Goal: Information Seeking & Learning: Learn about a topic

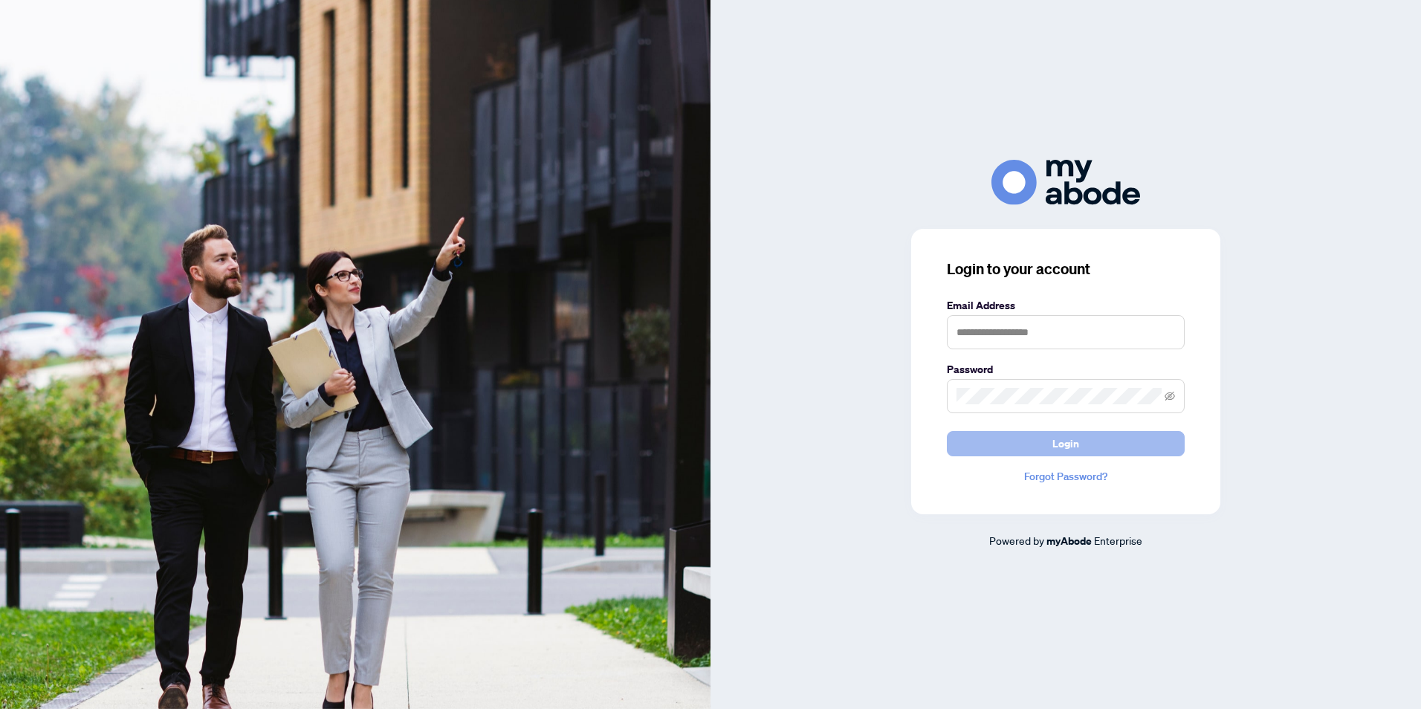
click at [1060, 441] on span "Login" at bounding box center [1065, 444] width 27 height 24
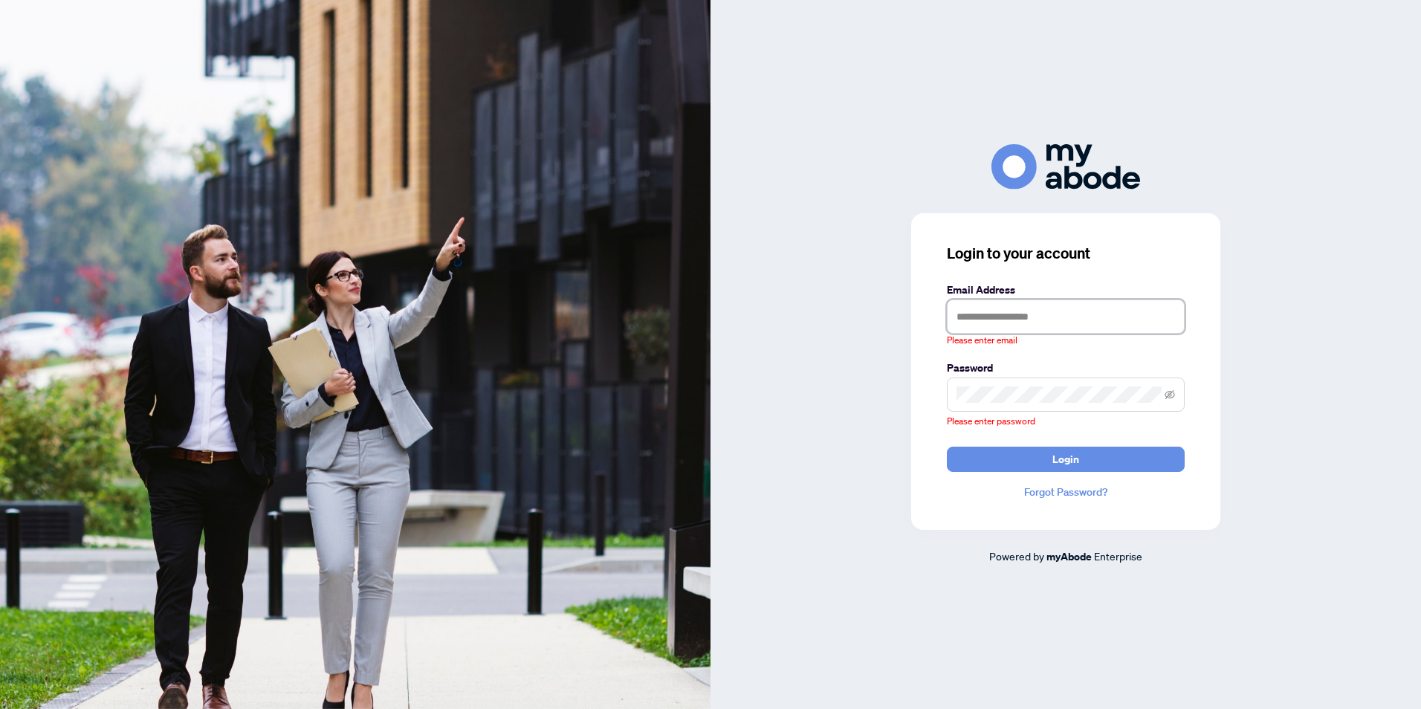
click at [986, 318] on input "text" at bounding box center [1066, 317] width 238 height 34
type input "**********"
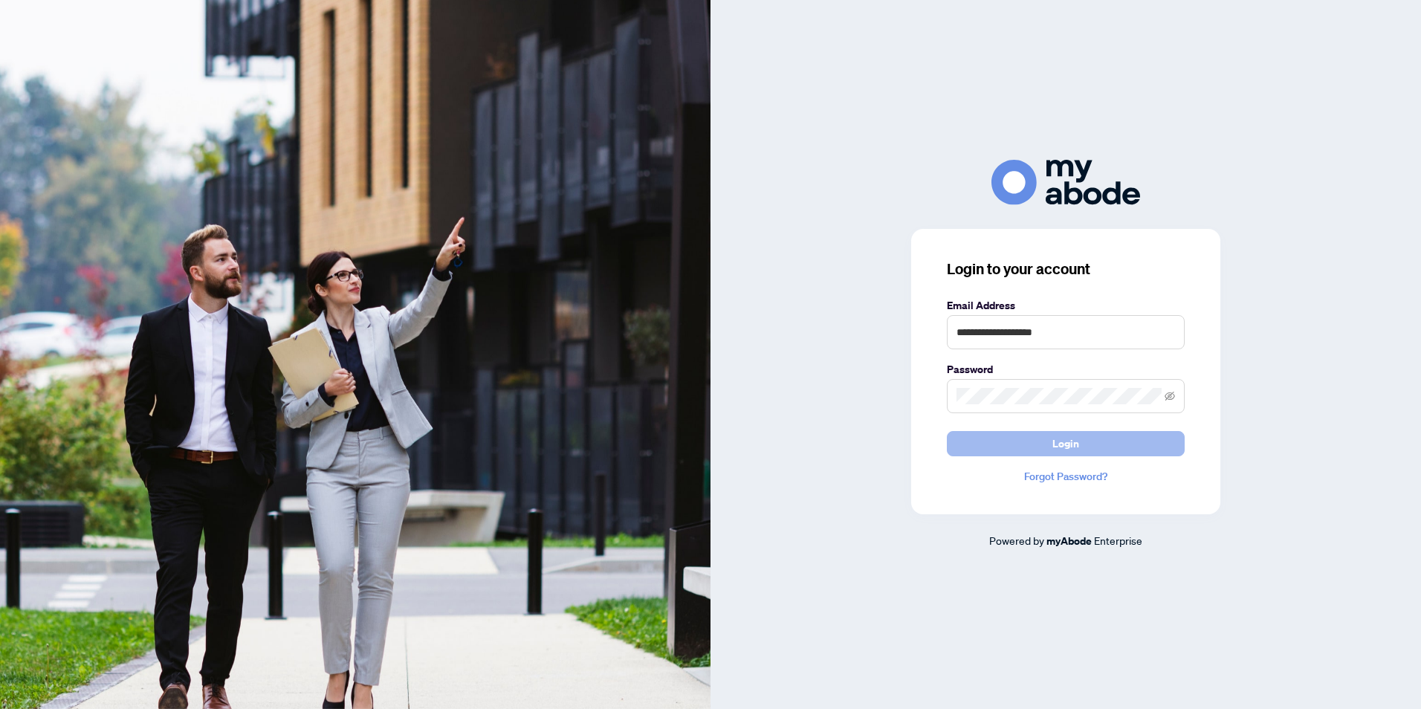
click at [1067, 441] on span "Login" at bounding box center [1065, 444] width 27 height 24
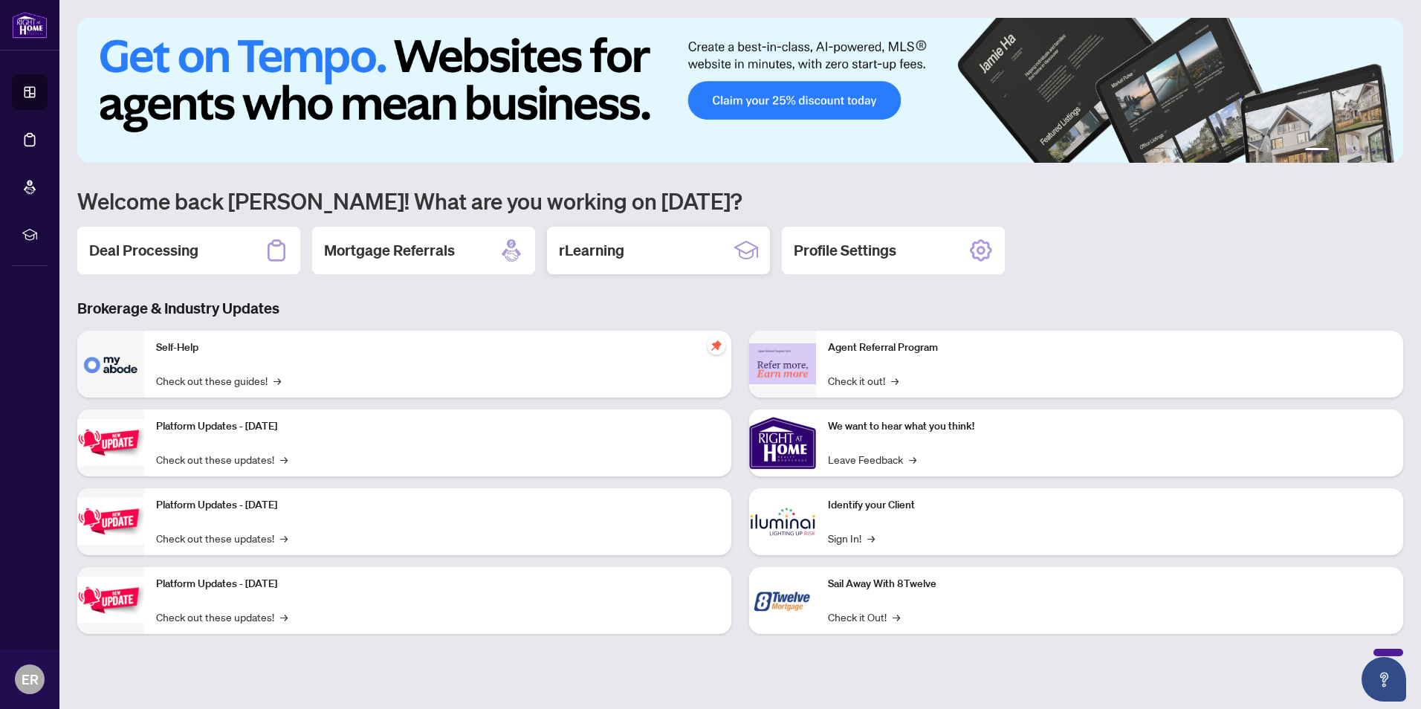
click at [623, 250] on h2 "rLearning" at bounding box center [591, 250] width 65 height 21
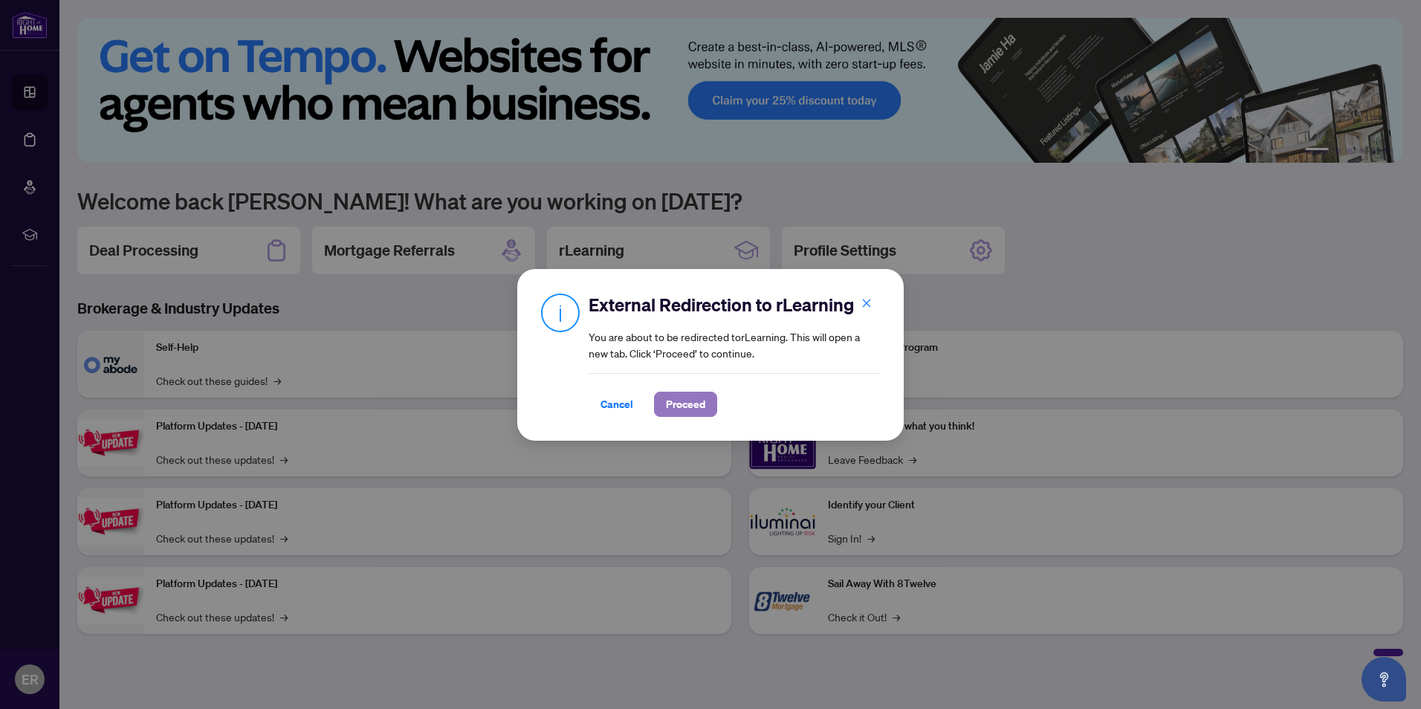
click at [682, 401] on span "Proceed" at bounding box center [685, 404] width 39 height 24
